Goal: Task Accomplishment & Management: Manage account settings

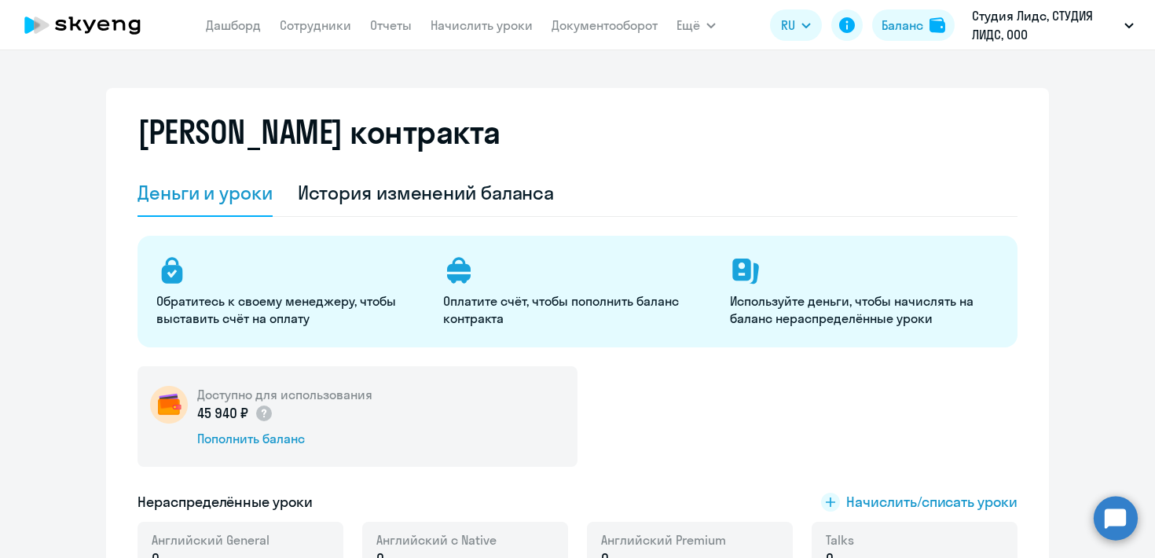
select select "english_adult_not_native_speaker"
click at [357, 194] on div "История изменений баланса" at bounding box center [426, 192] width 257 height 25
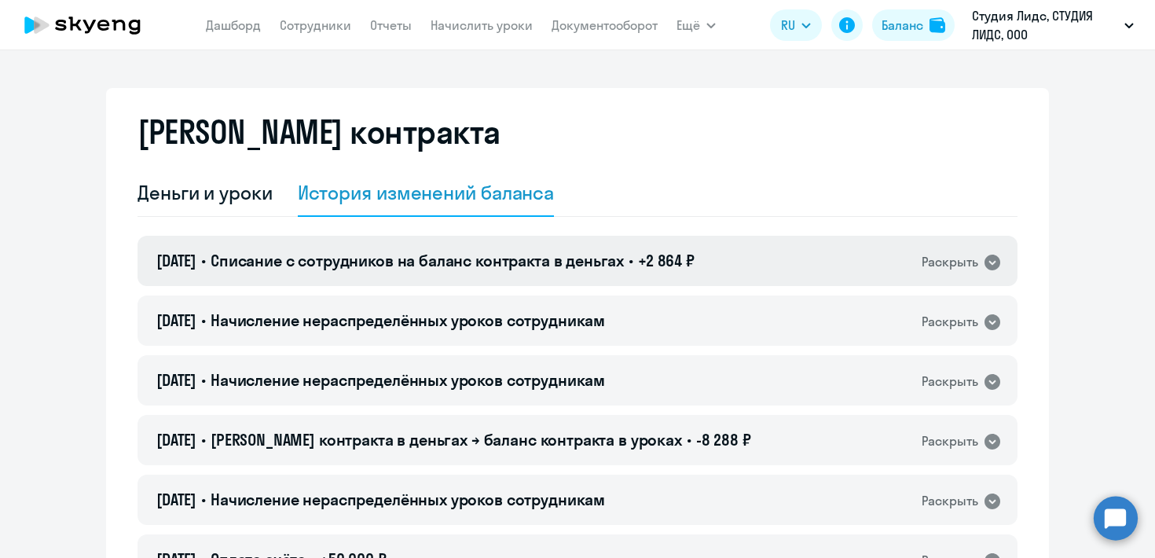
click at [923, 260] on div "Раскрыть" at bounding box center [950, 262] width 57 height 20
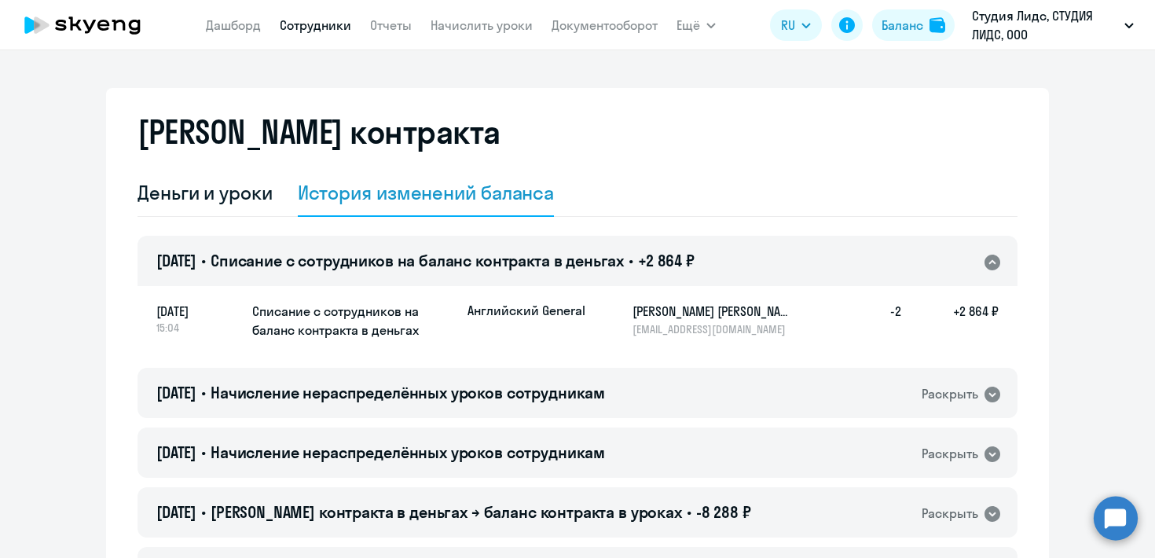
click at [337, 28] on link "Сотрудники" at bounding box center [316, 25] width 72 height 16
select select "30"
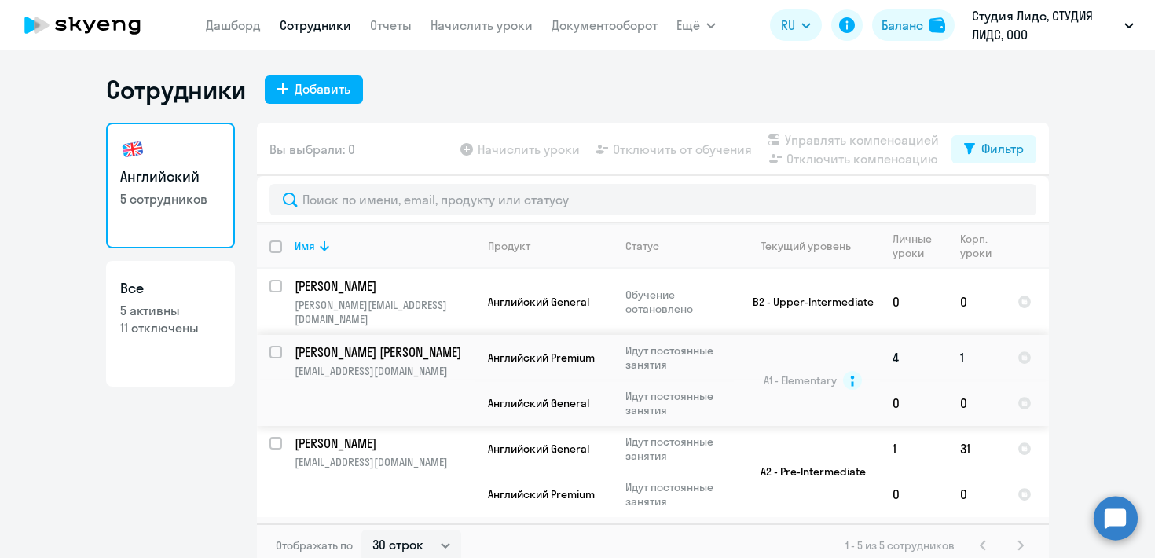
click at [658, 343] on p "Идут постоянные занятия" at bounding box center [680, 357] width 108 height 28
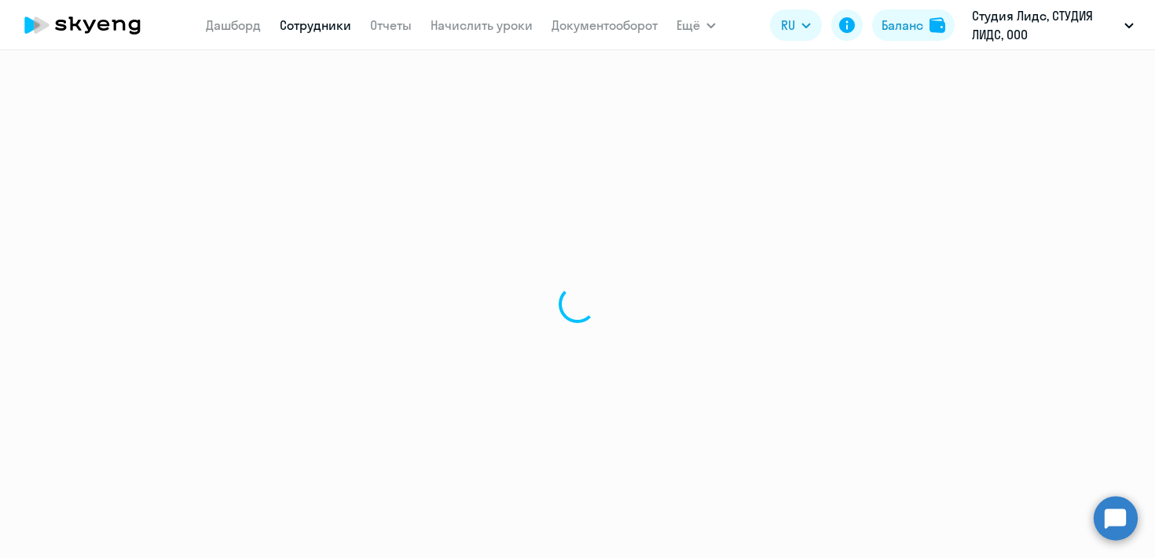
select select "english"
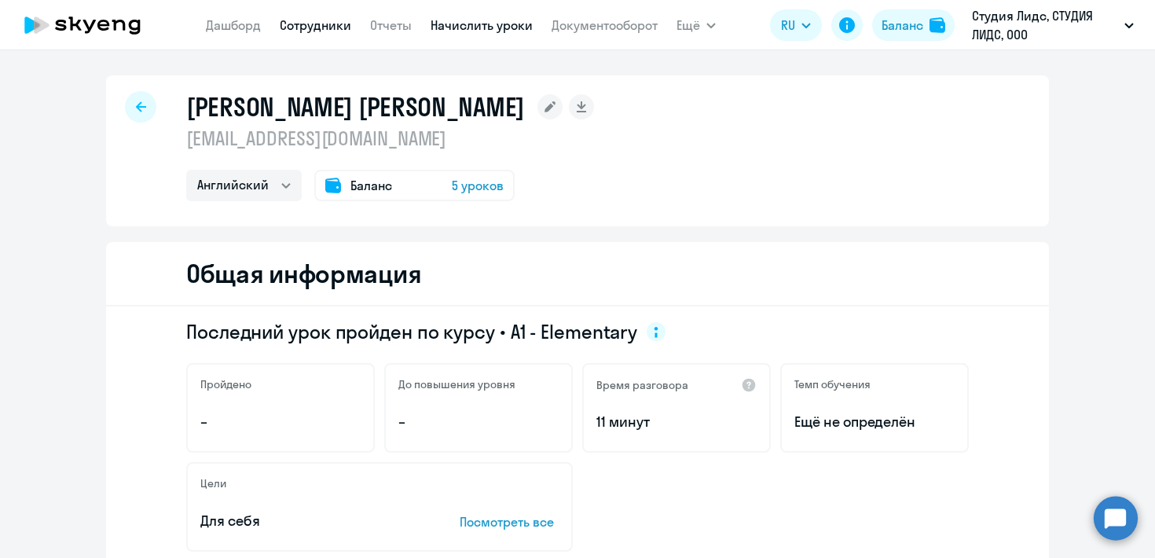
click at [458, 23] on link "Начислить уроки" at bounding box center [482, 25] width 102 height 16
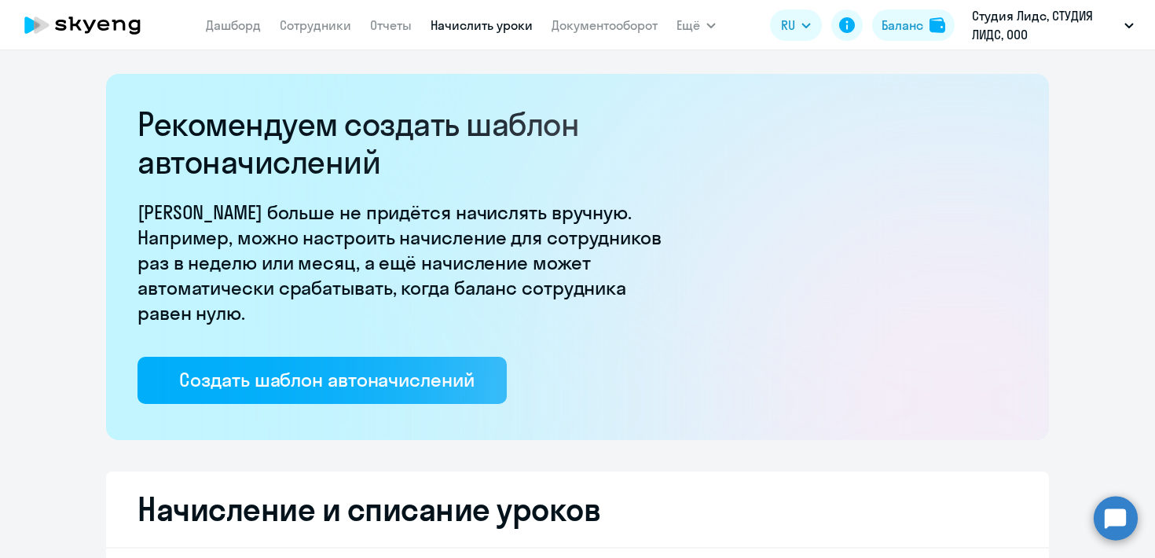
select select "10"
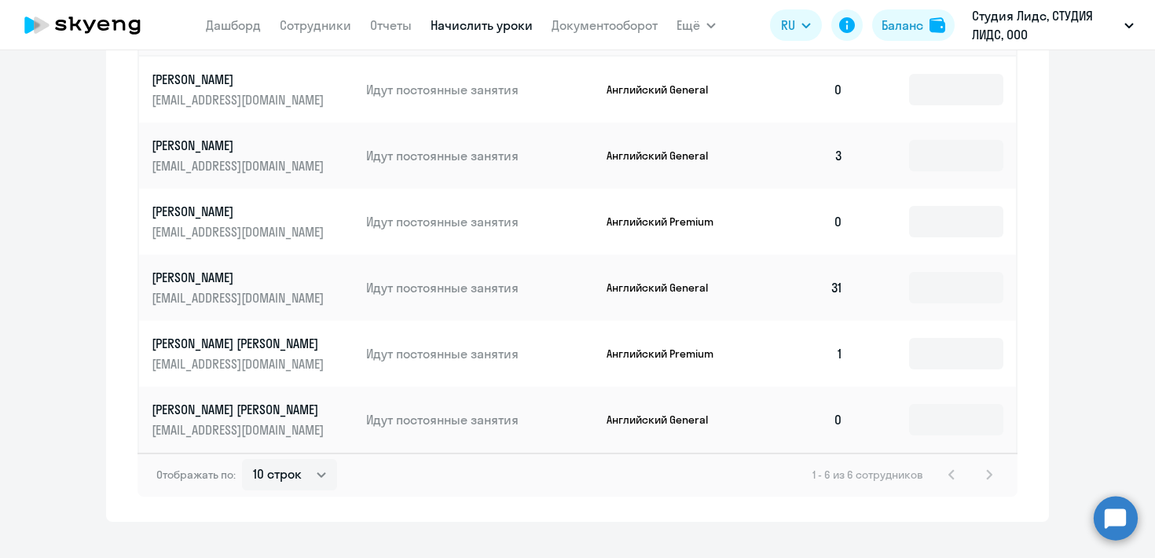
scroll to position [773, 0]
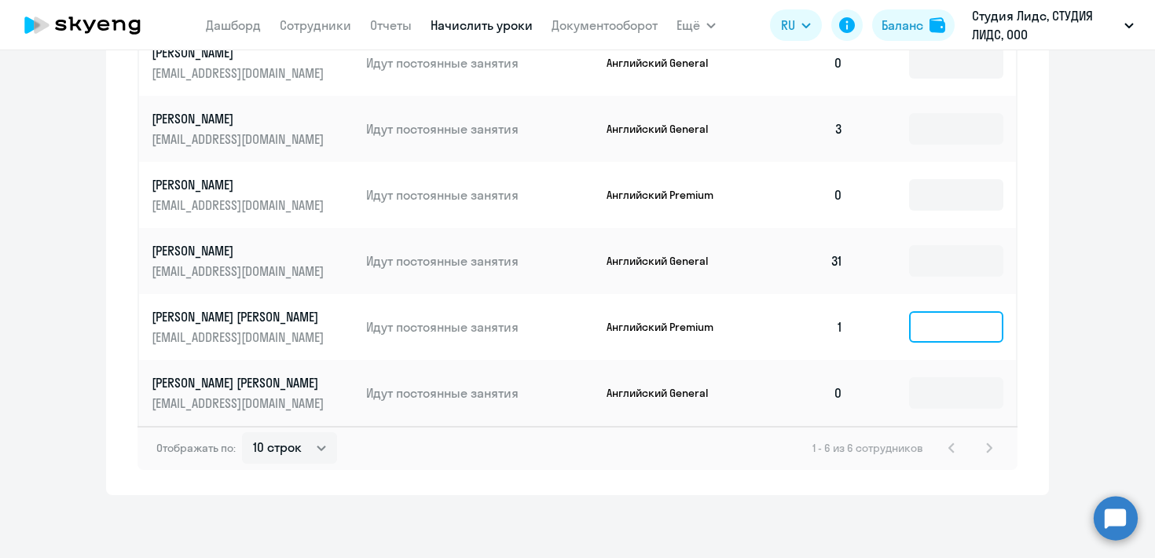
click at [917, 328] on input at bounding box center [956, 326] width 94 height 31
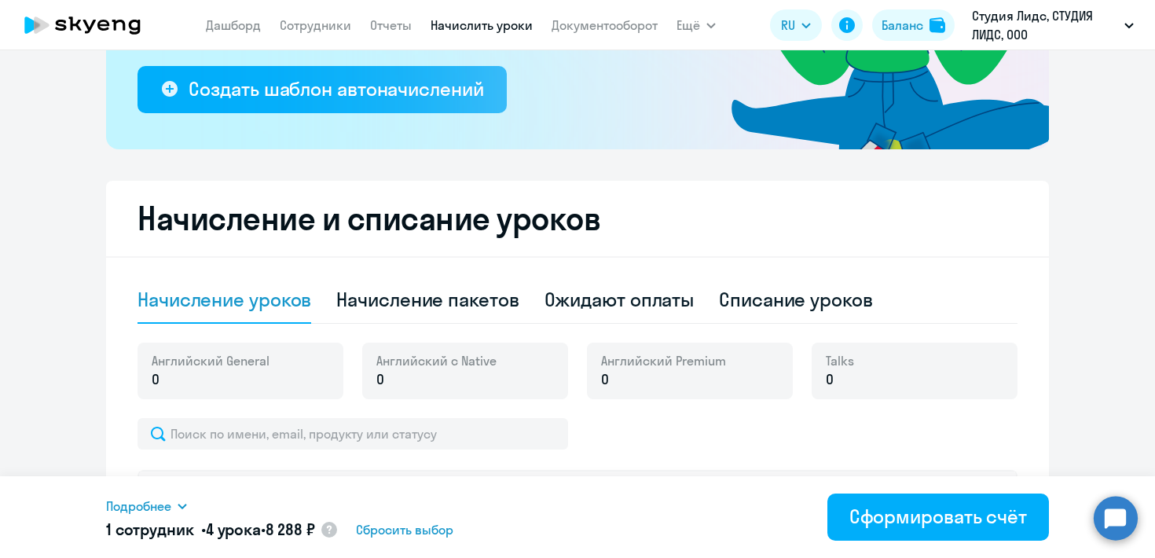
scroll to position [285, 0]
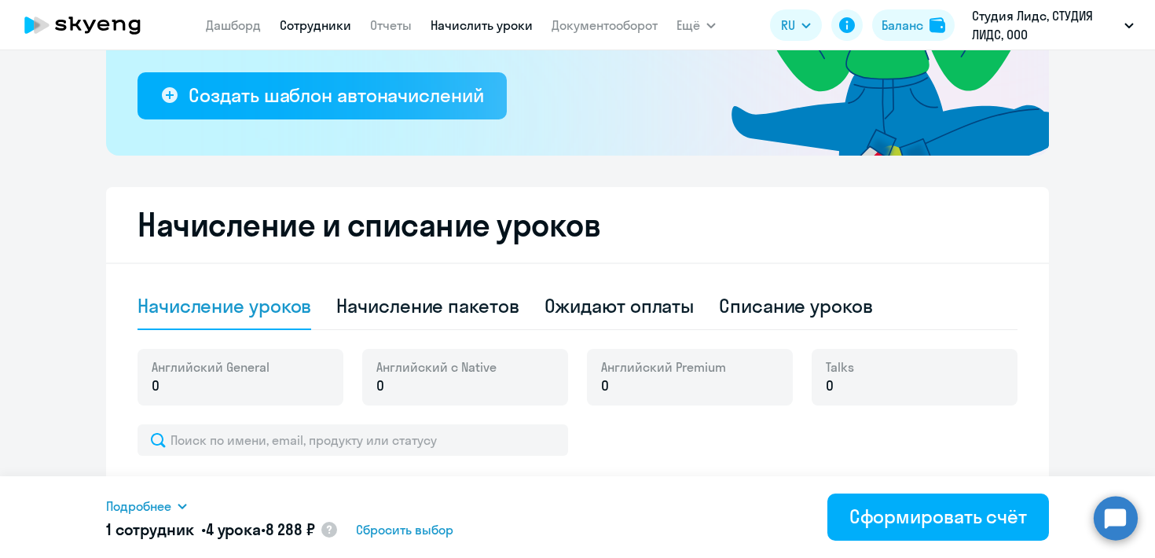
type input "4"
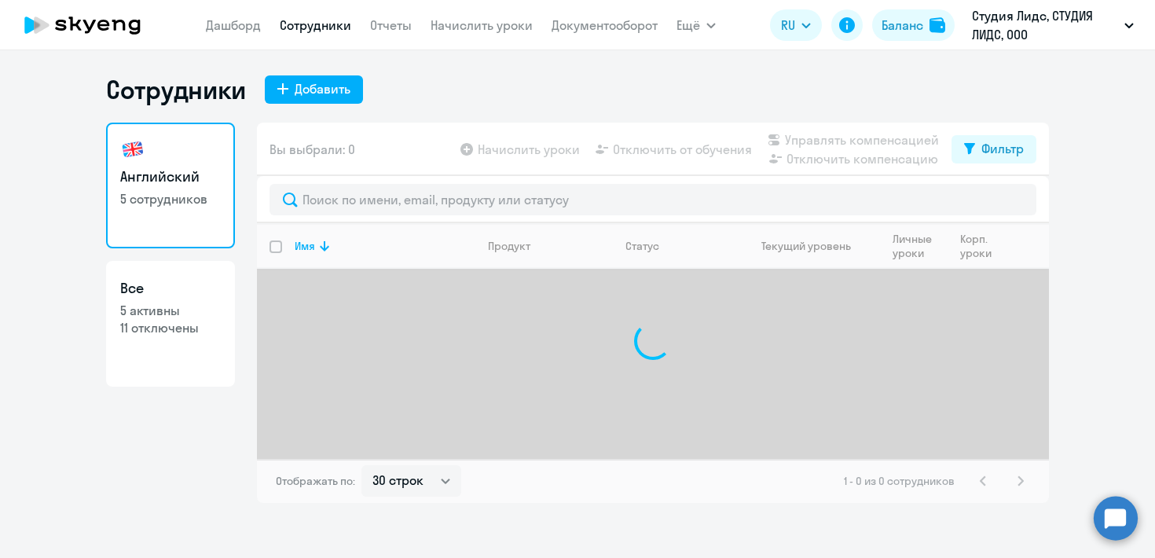
select select "30"
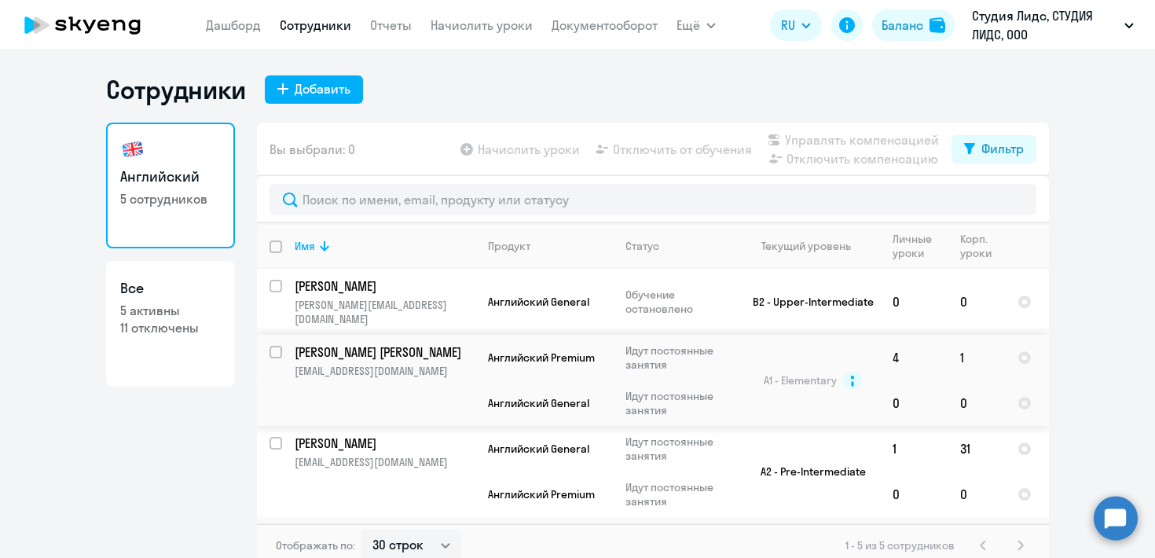
click at [890, 343] on td "4" at bounding box center [914, 358] width 68 height 46
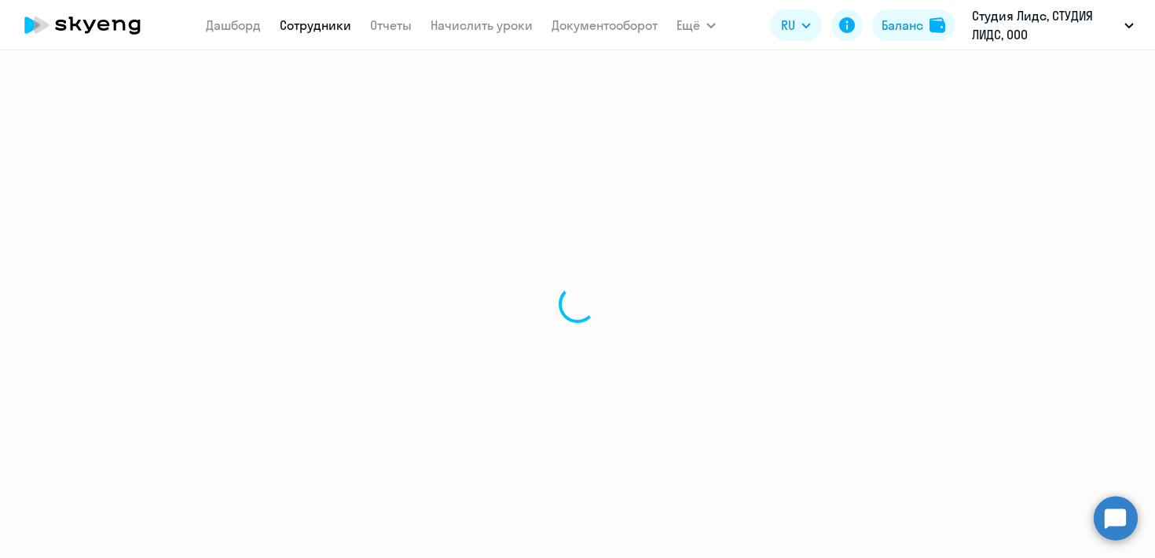
select select "english"
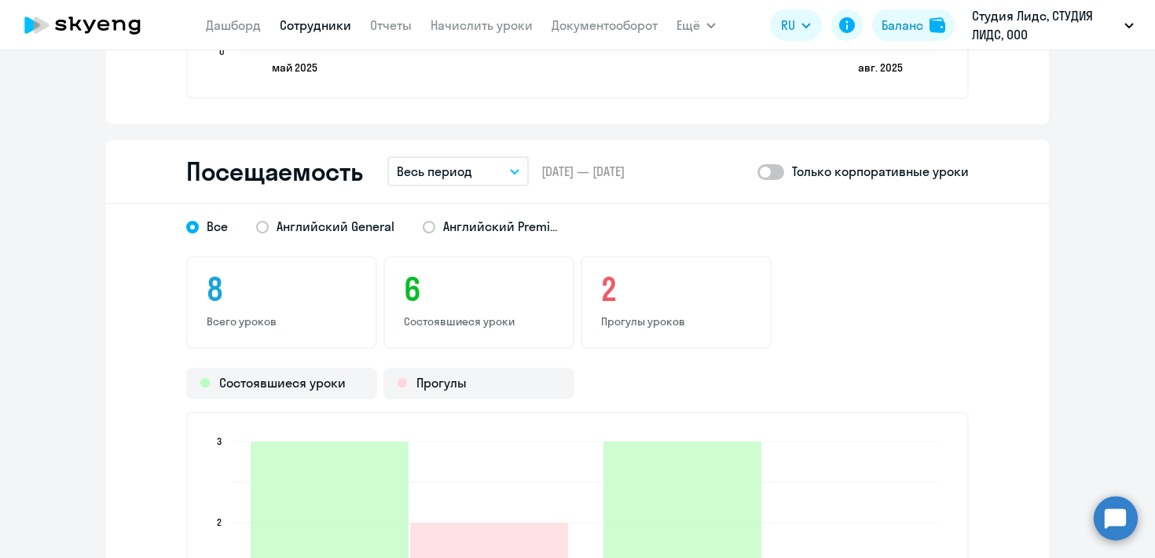
scroll to position [1795, 0]
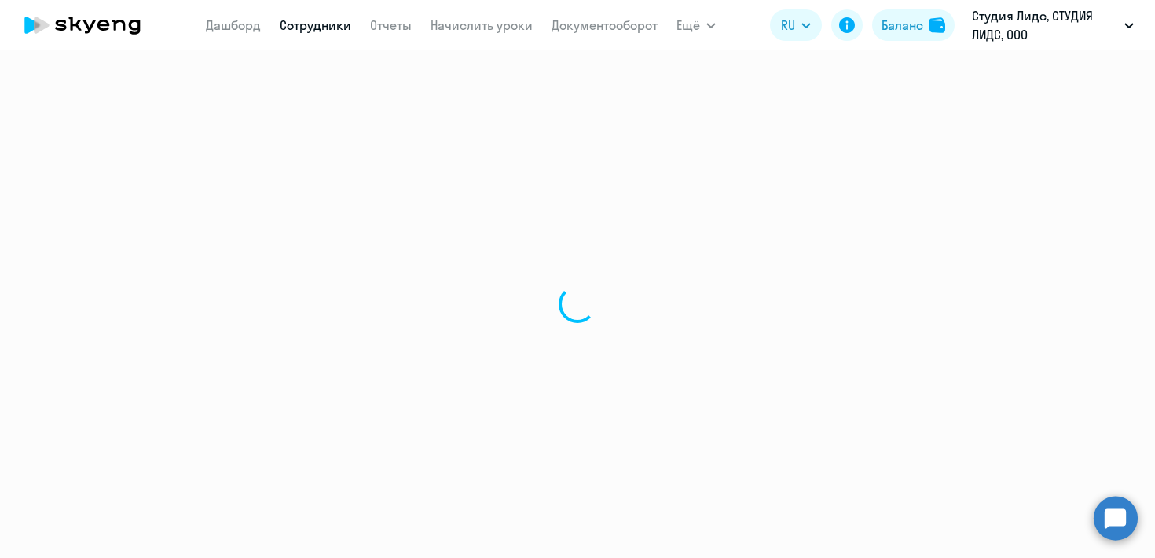
select select "30"
